Goal: Find specific page/section: Find specific page/section

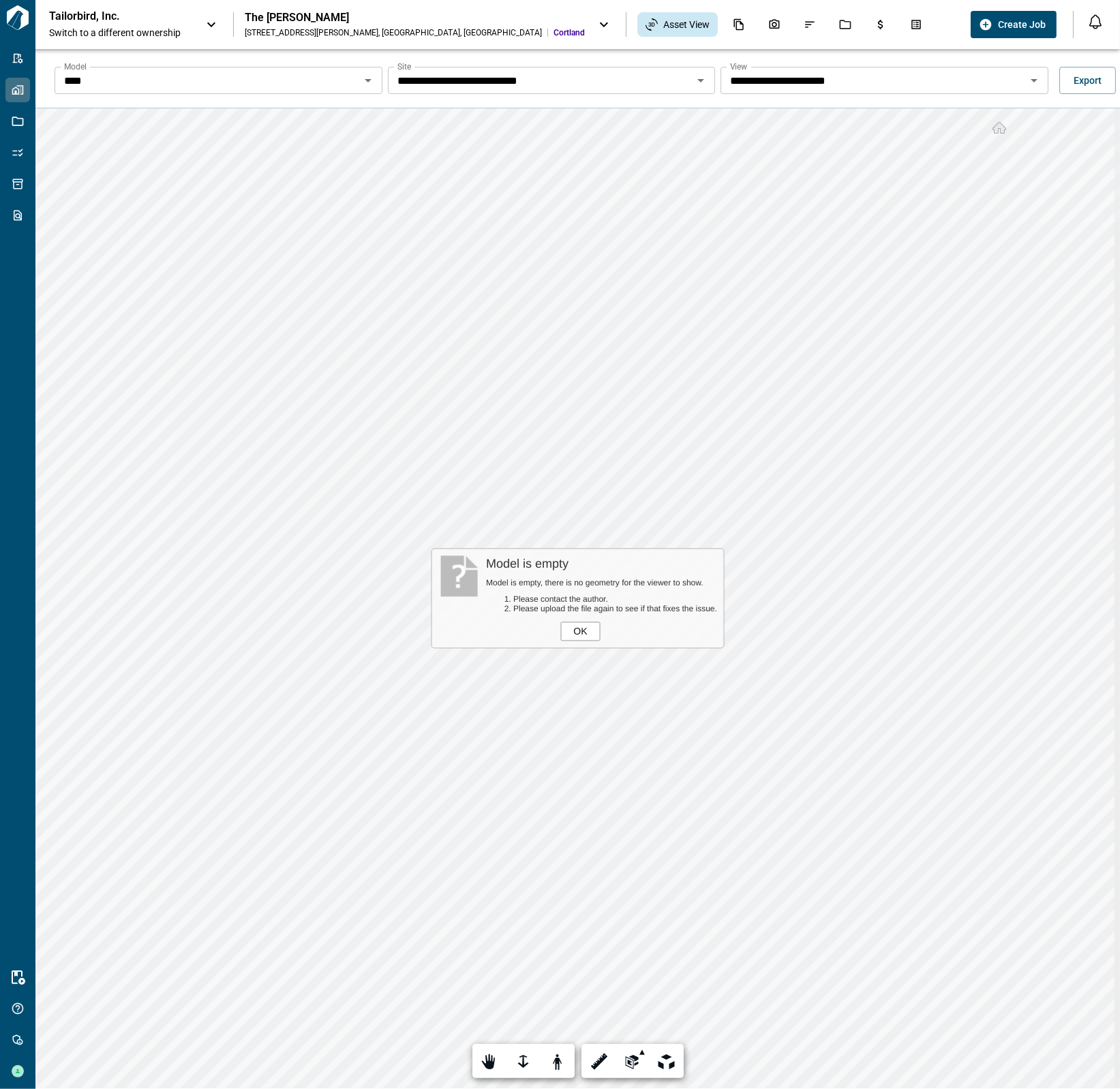
click at [576, 625] on div "OK" at bounding box center [580, 632] width 39 height 19
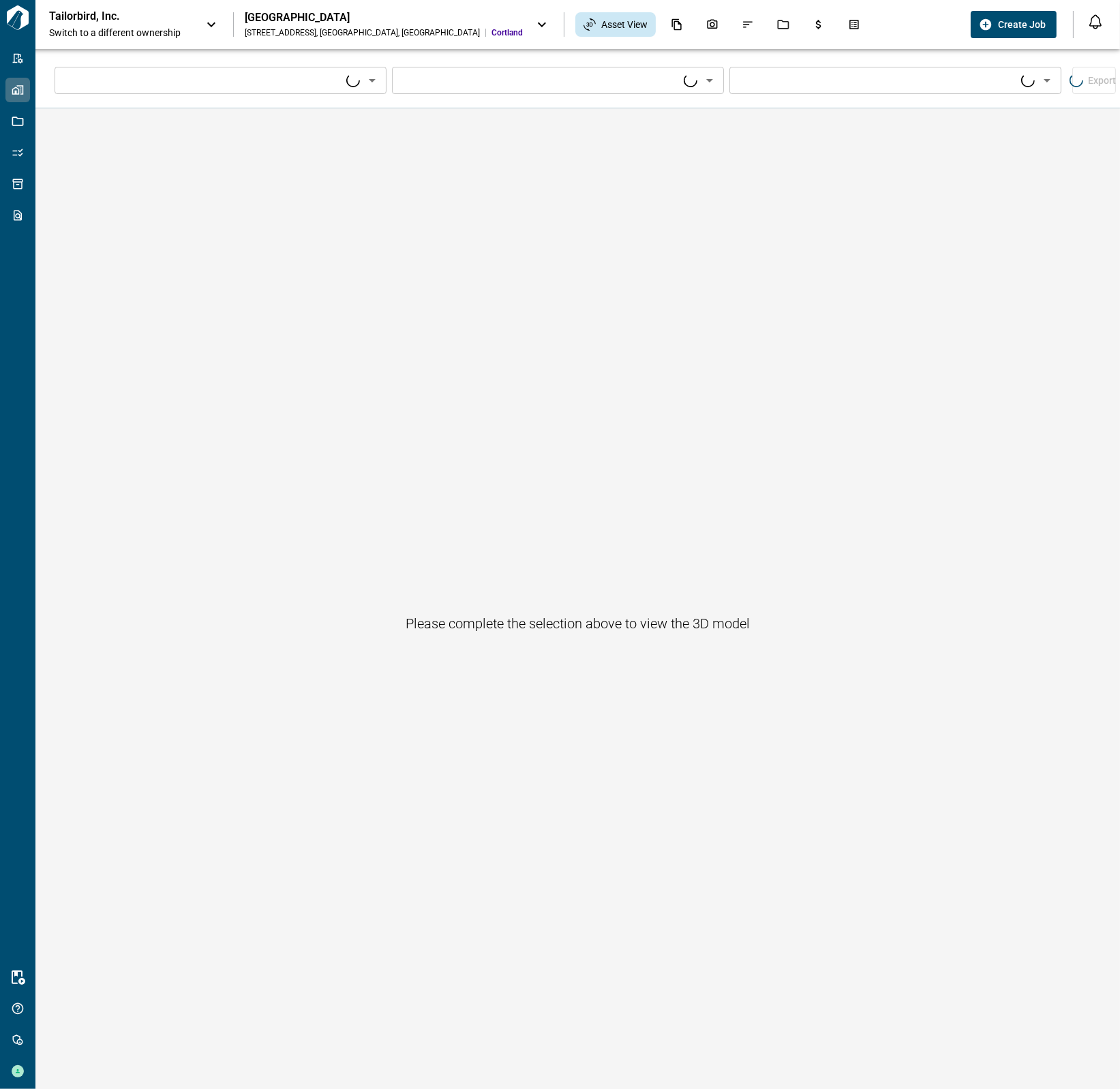
type input "****"
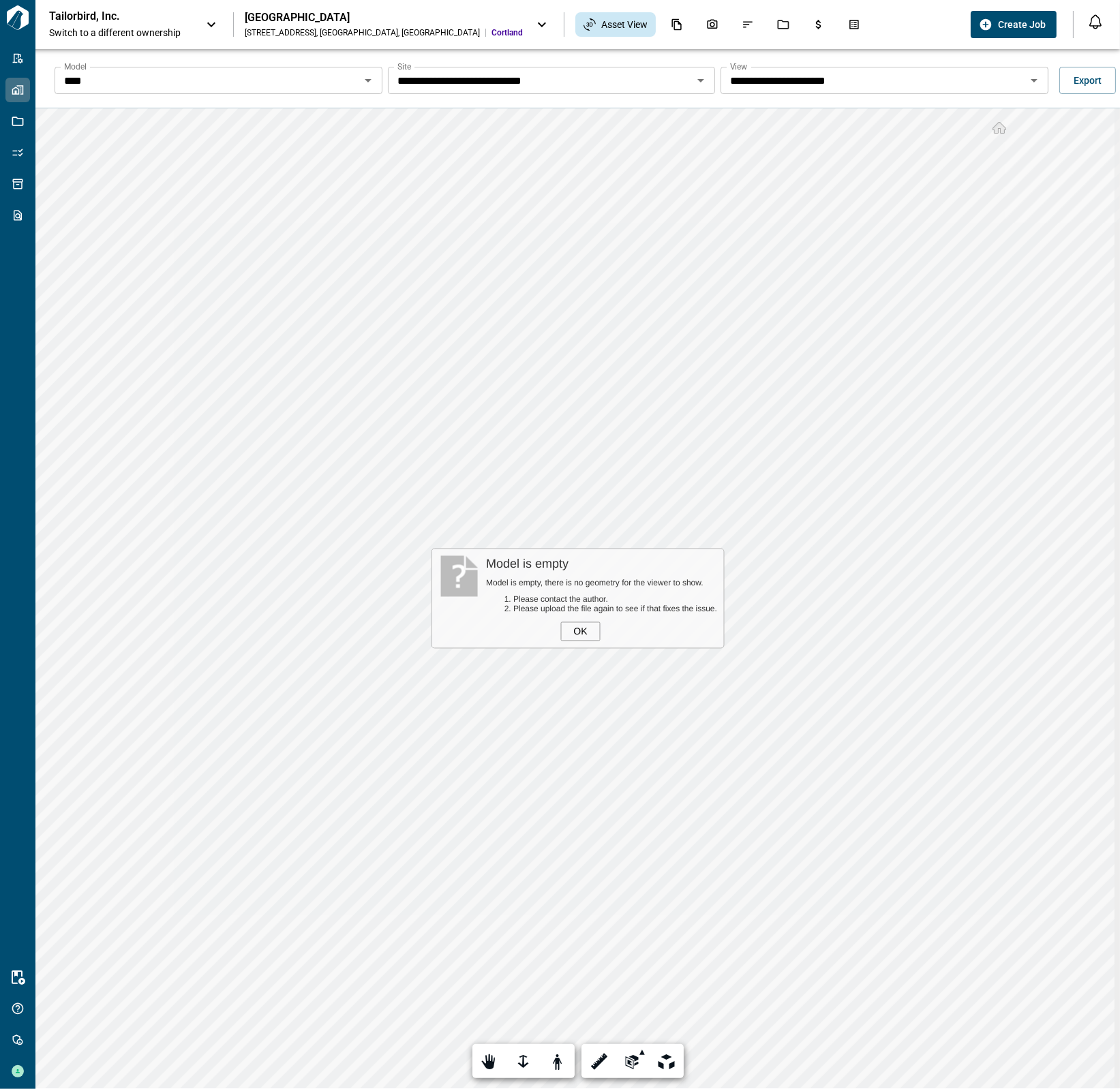
click at [281, 29] on div "1601 Clarendon Blvd , Arlington , VA" at bounding box center [362, 33] width 236 height 11
click at [445, 246] on div at bounding box center [560, 544] width 1120 height 1089
